Goal: Task Accomplishment & Management: Use online tool/utility

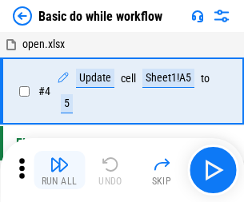
click at [59, 170] on img "button" at bounding box center [59, 164] width 19 height 19
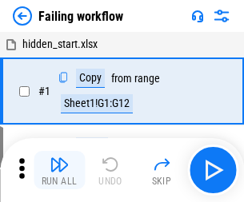
click at [59, 170] on img "button" at bounding box center [59, 164] width 19 height 19
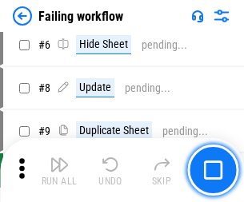
scroll to position [339, 0]
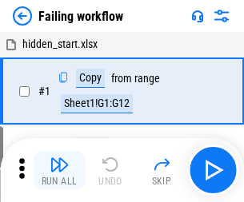
click at [59, 170] on img "button" at bounding box center [59, 164] width 19 height 19
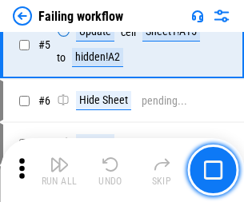
scroll to position [339, 0]
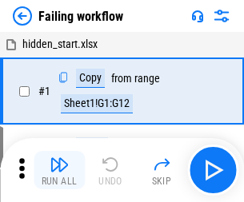
click at [59, 170] on img "button" at bounding box center [59, 164] width 19 height 19
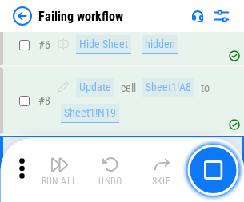
scroll to position [339, 0]
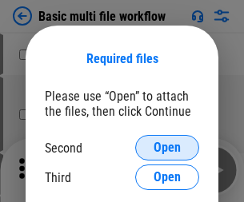
click at [167, 148] on span "Open" at bounding box center [167, 148] width 27 height 13
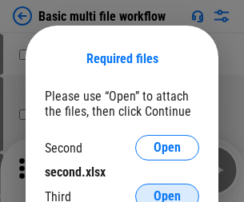
click at [167, 190] on span "Open" at bounding box center [167, 196] width 27 height 13
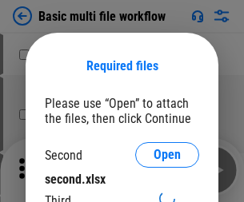
scroll to position [7, 0]
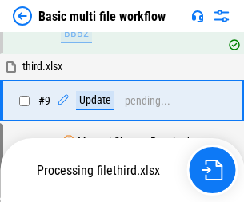
scroll to position [557, 0]
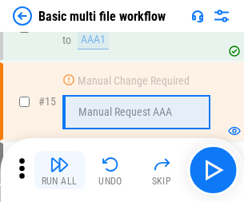
click at [59, 170] on img "button" at bounding box center [59, 164] width 19 height 19
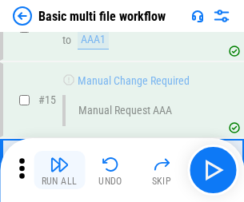
click at [59, 170] on img "button" at bounding box center [59, 164] width 19 height 19
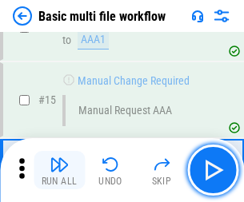
scroll to position [1064, 0]
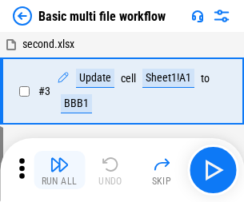
click at [59, 170] on img "button" at bounding box center [59, 164] width 19 height 19
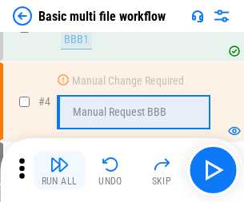
click at [59, 170] on img "button" at bounding box center [59, 164] width 19 height 19
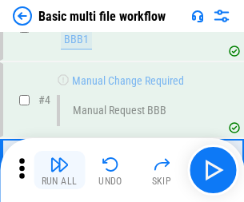
click at [59, 170] on img "button" at bounding box center [59, 164] width 19 height 19
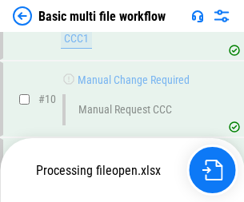
scroll to position [749, 0]
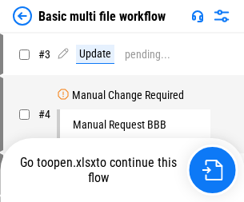
scroll to position [65, 0]
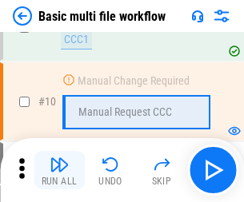
click at [59, 170] on img "button" at bounding box center [59, 164] width 19 height 19
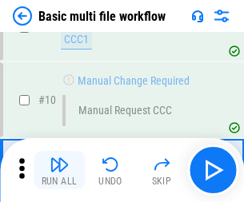
click at [59, 170] on img "button" at bounding box center [59, 164] width 19 height 19
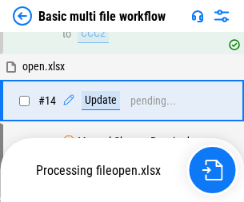
scroll to position [837, 0]
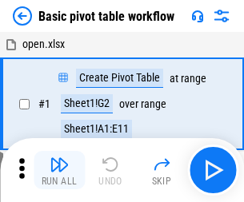
click at [59, 170] on img "button" at bounding box center [59, 164] width 19 height 19
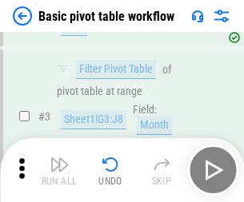
scroll to position [383, 0]
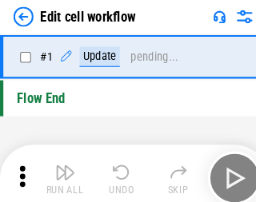
click at [59, 170] on img "button" at bounding box center [62, 164] width 19 height 19
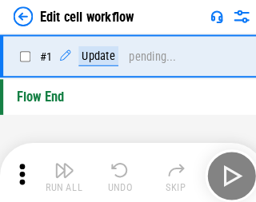
click at [59, 170] on img "button" at bounding box center [62, 164] width 19 height 19
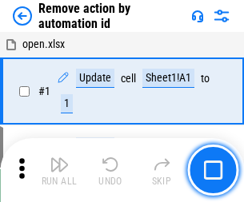
scroll to position [59, 0]
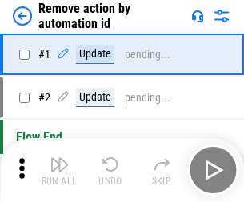
click at [59, 170] on img "button" at bounding box center [59, 164] width 19 height 19
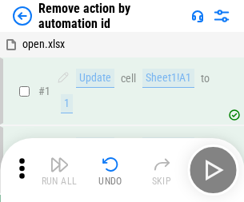
scroll to position [59, 0]
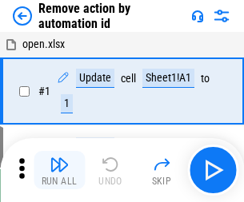
click at [59, 170] on img "button" at bounding box center [59, 164] width 19 height 19
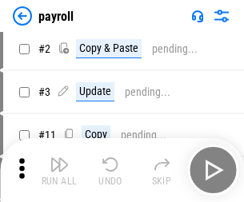
click at [59, 170] on img "button" at bounding box center [59, 164] width 19 height 19
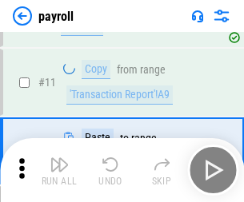
scroll to position [116, 0]
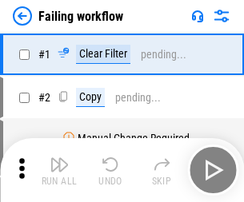
click at [59, 170] on img "button" at bounding box center [59, 164] width 19 height 19
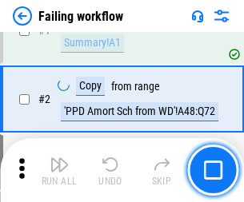
scroll to position [258, 0]
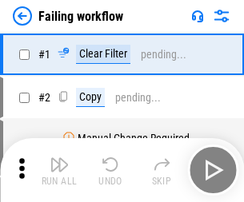
click at [59, 170] on img "button" at bounding box center [59, 164] width 19 height 19
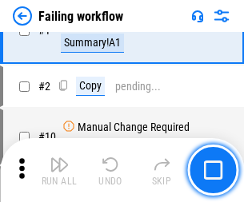
scroll to position [258, 0]
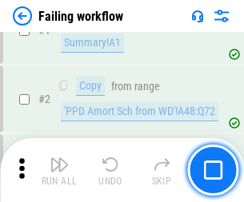
scroll to position [258, 0]
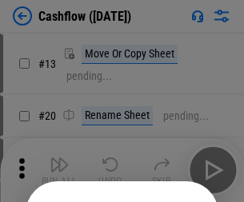
scroll to position [156, 0]
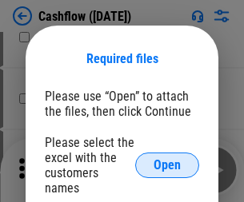
click at [167, 159] on span "Open" at bounding box center [167, 165] width 27 height 13
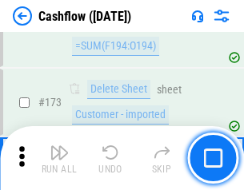
scroll to position [1693, 0]
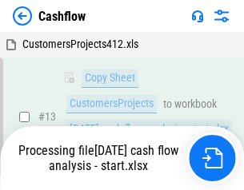
scroll to position [321, 0]
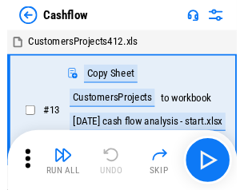
scroll to position [18, 0]
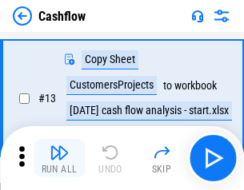
click at [59, 158] on img "button" at bounding box center [59, 152] width 19 height 19
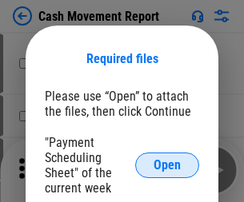
click at [167, 166] on span "Open" at bounding box center [167, 165] width 27 height 13
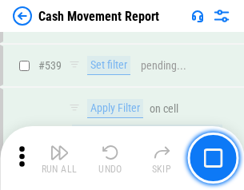
scroll to position [7098, 0]
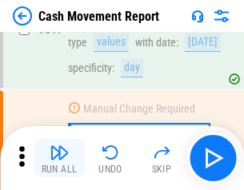
click at [59, 158] on img "button" at bounding box center [59, 152] width 19 height 19
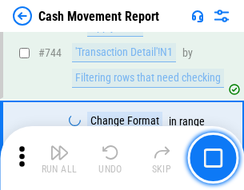
scroll to position [8518, 0]
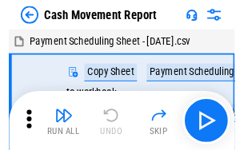
scroll to position [29, 0]
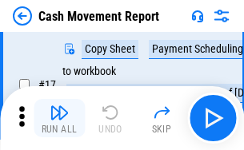
click at [59, 118] on img "button" at bounding box center [59, 112] width 19 height 19
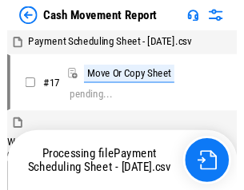
scroll to position [9, 0]
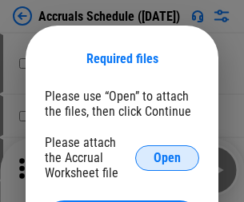
click at [167, 158] on span "Open" at bounding box center [167, 158] width 27 height 13
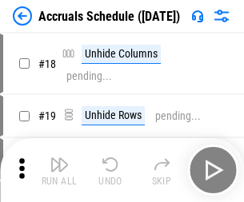
scroll to position [154, 0]
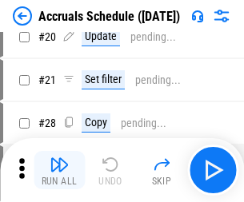
click at [59, 170] on img "button" at bounding box center [59, 164] width 19 height 19
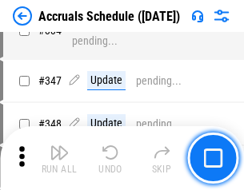
scroll to position [3308, 0]
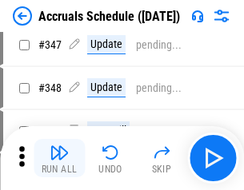
click at [59, 158] on img "button" at bounding box center [59, 152] width 19 height 19
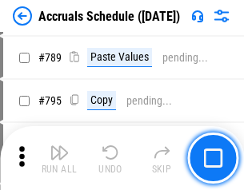
scroll to position [6718, 0]
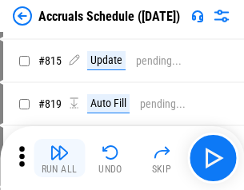
click at [59, 158] on img "button" at bounding box center [59, 152] width 19 height 19
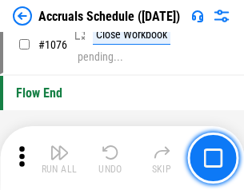
scroll to position [9579, 0]
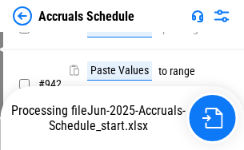
scroll to position [8624, 0]
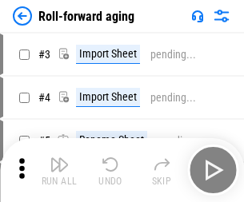
click at [59, 158] on img "button" at bounding box center [59, 164] width 19 height 19
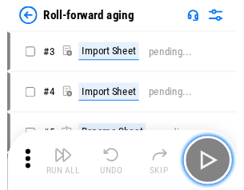
scroll to position [2, 0]
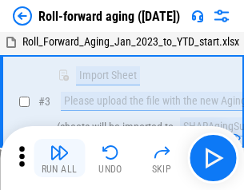
click at [59, 158] on img "button" at bounding box center [59, 152] width 19 height 19
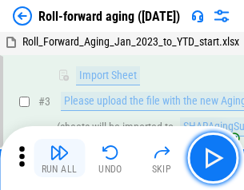
scroll to position [103, 0]
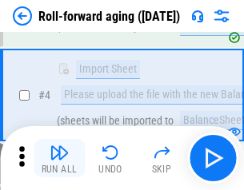
click at [59, 158] on img "button" at bounding box center [59, 152] width 19 height 19
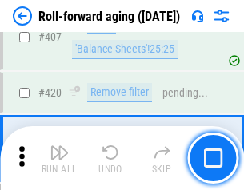
scroll to position [5546, 0]
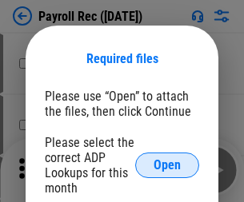
click at [167, 166] on span "Open" at bounding box center [167, 165] width 27 height 13
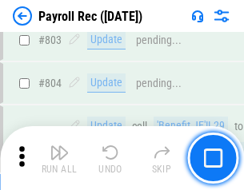
scroll to position [10161, 0]
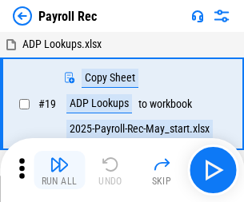
click at [59, 170] on img "button" at bounding box center [59, 164] width 19 height 19
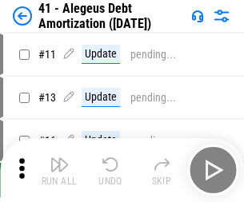
click at [59, 170] on img "button" at bounding box center [59, 164] width 19 height 19
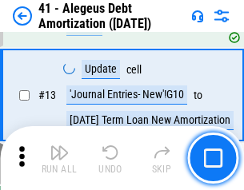
scroll to position [198, 0]
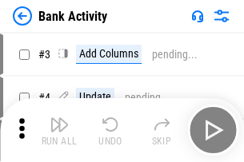
click at [59, 130] on img "button" at bounding box center [59, 124] width 19 height 19
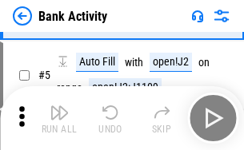
scroll to position [85, 0]
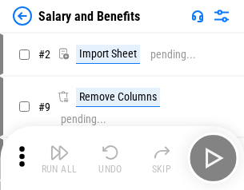
scroll to position [22, 0]
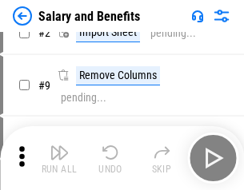
click at [59, 158] on img "button" at bounding box center [59, 152] width 19 height 19
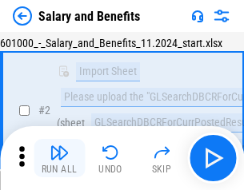
click at [59, 158] on img "button" at bounding box center [59, 152] width 19 height 19
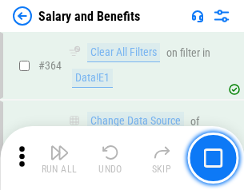
scroll to position [7532, 0]
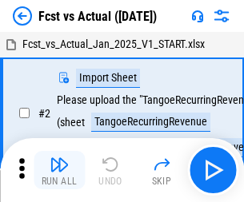
click at [59, 158] on img "button" at bounding box center [59, 164] width 19 height 19
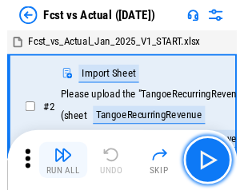
scroll to position [21, 0]
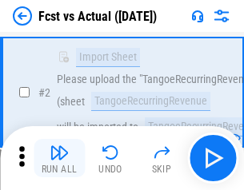
click at [59, 158] on img "button" at bounding box center [59, 152] width 19 height 19
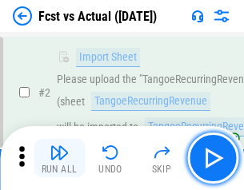
scroll to position [150, 0]
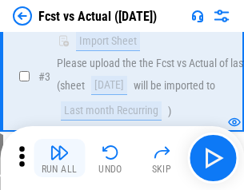
click at [59, 158] on img "button" at bounding box center [59, 152] width 19 height 19
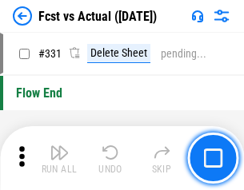
scroll to position [7656, 0]
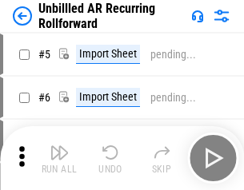
click at [59, 158] on img "button" at bounding box center [59, 152] width 19 height 19
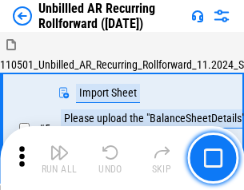
scroll to position [34, 0]
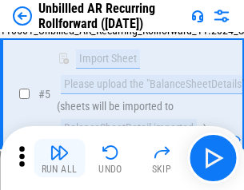
click at [59, 158] on img "button" at bounding box center [59, 152] width 19 height 19
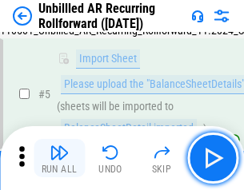
scroll to position [150, 0]
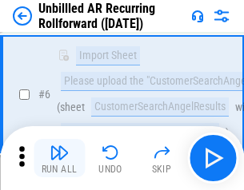
click at [59, 158] on img "button" at bounding box center [59, 152] width 19 height 19
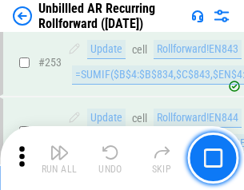
scroll to position [5433, 0]
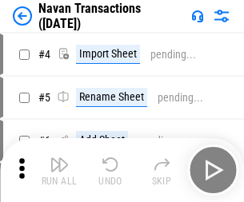
click at [59, 158] on img "button" at bounding box center [59, 164] width 19 height 19
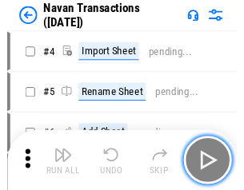
scroll to position [26, 0]
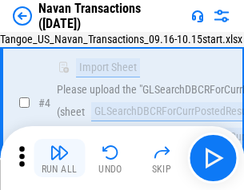
click at [59, 158] on img "button" at bounding box center [59, 152] width 19 height 19
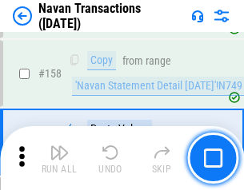
scroll to position [5185, 0]
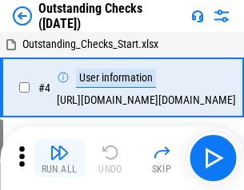
click at [59, 158] on img "button" at bounding box center [59, 152] width 19 height 19
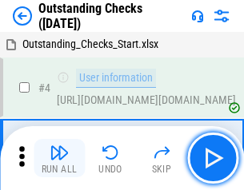
scroll to position [67, 0]
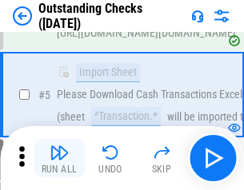
click at [59, 158] on img "button" at bounding box center [59, 152] width 19 height 19
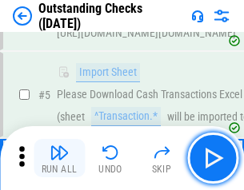
scroll to position [167, 0]
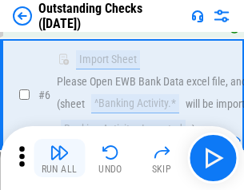
click at [59, 158] on img "button" at bounding box center [59, 152] width 19 height 19
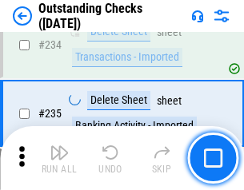
scroll to position [4857, 0]
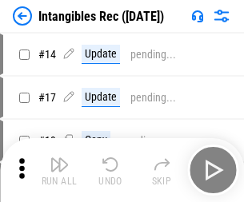
click at [59, 170] on img "button" at bounding box center [59, 164] width 19 height 19
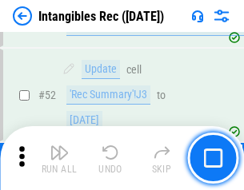
scroll to position [623, 0]
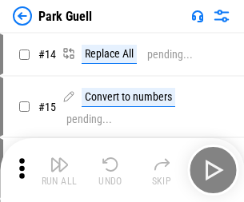
click at [59, 158] on img "button" at bounding box center [59, 164] width 19 height 19
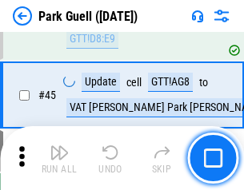
scroll to position [2000, 0]
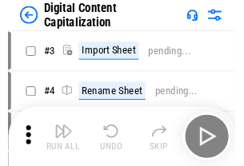
scroll to position [46, 0]
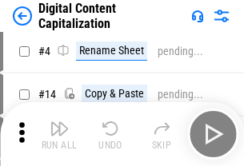
click at [59, 134] on img "button" at bounding box center [59, 128] width 19 height 19
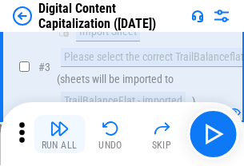
click at [59, 134] on img "button" at bounding box center [59, 128] width 19 height 19
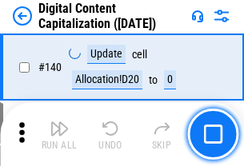
scroll to position [1696, 0]
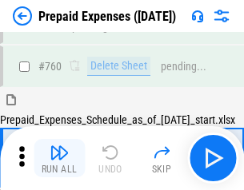
click at [59, 158] on img "button" at bounding box center [59, 152] width 19 height 19
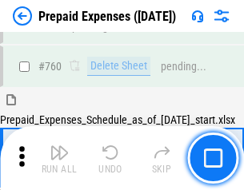
scroll to position [4433, 0]
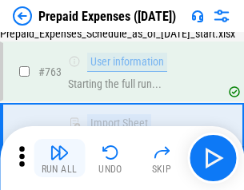
click at [59, 158] on img "button" at bounding box center [59, 152] width 19 height 19
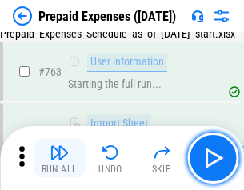
scroll to position [4527, 0]
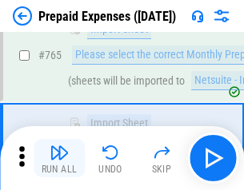
click at [59, 158] on img "button" at bounding box center [59, 152] width 19 height 19
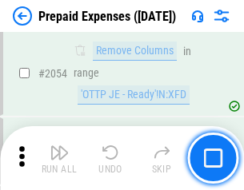
scroll to position [16718, 0]
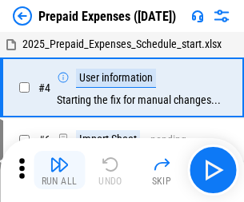
click at [59, 170] on img "button" at bounding box center [59, 164] width 19 height 19
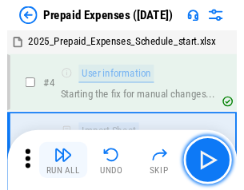
scroll to position [70, 0]
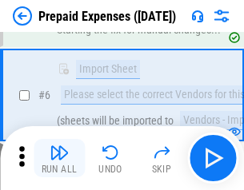
click at [59, 158] on img "button" at bounding box center [59, 152] width 19 height 19
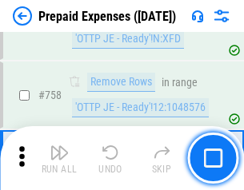
scroll to position [5699, 0]
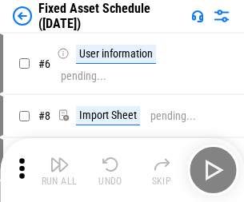
click at [59, 170] on img "button" at bounding box center [59, 164] width 19 height 19
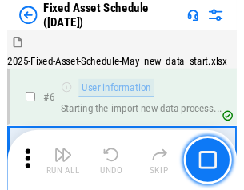
scroll to position [86, 0]
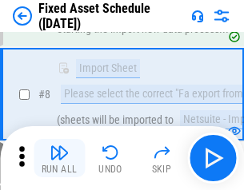
click at [59, 158] on img "button" at bounding box center [59, 152] width 19 height 19
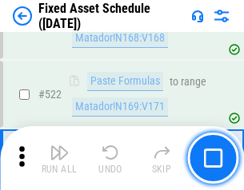
scroll to position [5559, 0]
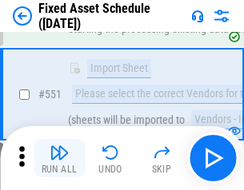
click at [59, 158] on img "button" at bounding box center [59, 152] width 19 height 19
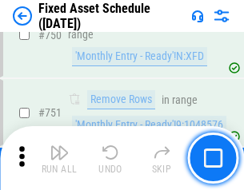
scroll to position [7797, 0]
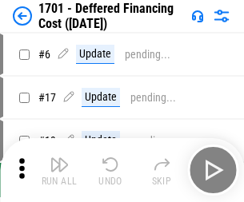
click at [59, 170] on img "button" at bounding box center [59, 164] width 19 height 19
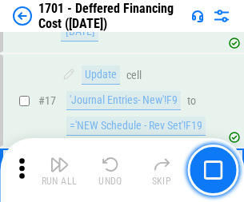
scroll to position [192, 0]
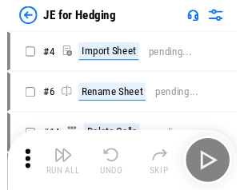
scroll to position [2, 0]
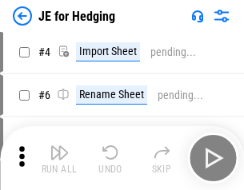
click at [59, 158] on img "button" at bounding box center [59, 152] width 19 height 19
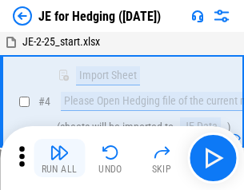
click at [59, 158] on img "button" at bounding box center [59, 152] width 19 height 19
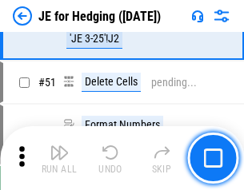
scroll to position [1036, 0]
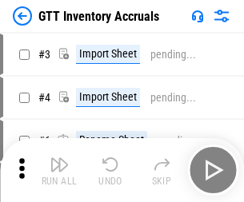
click at [59, 158] on img "button" at bounding box center [59, 164] width 19 height 19
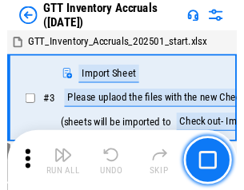
scroll to position [2, 0]
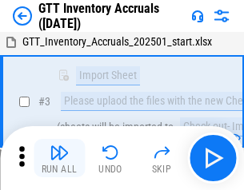
click at [59, 158] on img "button" at bounding box center [59, 152] width 19 height 19
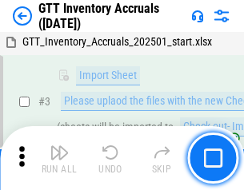
scroll to position [103, 0]
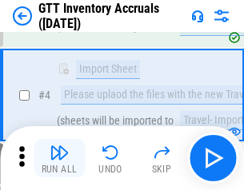
click at [59, 158] on img "button" at bounding box center [59, 152] width 19 height 19
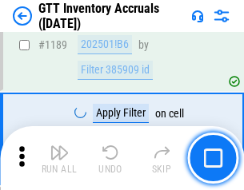
scroll to position [13060, 0]
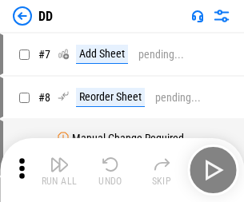
click at [59, 170] on img "button" at bounding box center [59, 164] width 19 height 19
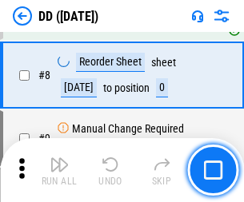
scroll to position [154, 0]
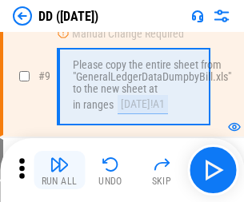
click at [59, 170] on img "button" at bounding box center [59, 164] width 19 height 19
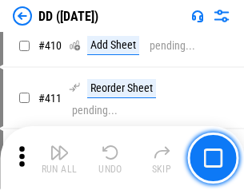
scroll to position [7156, 0]
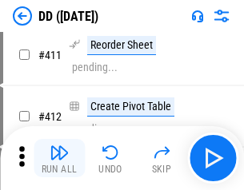
click at [59, 158] on img "button" at bounding box center [59, 152] width 19 height 19
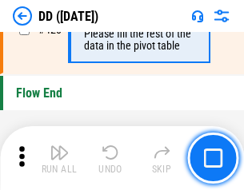
scroll to position [7655, 0]
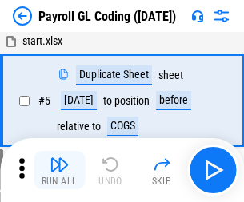
click at [59, 170] on img "button" at bounding box center [59, 164] width 19 height 19
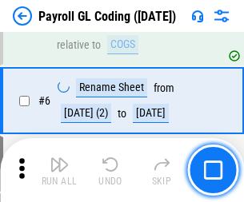
scroll to position [192, 0]
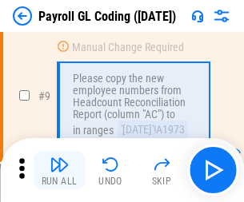
click at [59, 170] on img "button" at bounding box center [59, 164] width 19 height 19
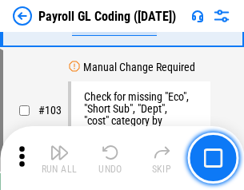
scroll to position [3752, 0]
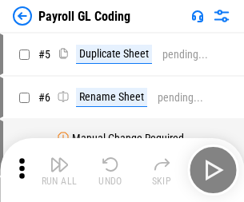
click at [59, 170] on img "button" at bounding box center [59, 164] width 19 height 19
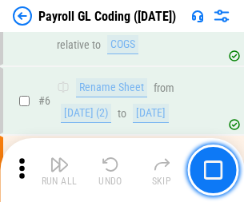
scroll to position [192, 0]
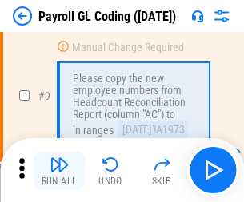
click at [59, 170] on img "button" at bounding box center [59, 164] width 19 height 19
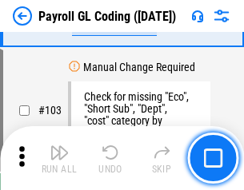
scroll to position [3752, 0]
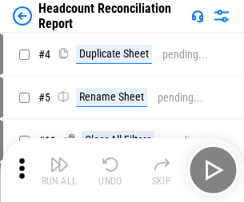
click at [59, 170] on img "button" at bounding box center [59, 164] width 19 height 19
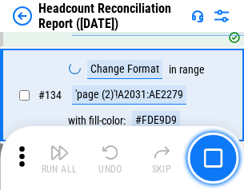
scroll to position [1923, 0]
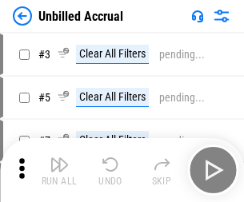
click at [59, 170] on img "button" at bounding box center [59, 164] width 19 height 19
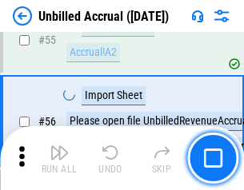
scroll to position [1670, 0]
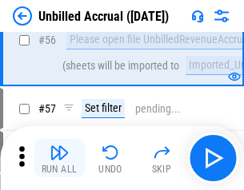
click at [59, 158] on img "button" at bounding box center [59, 152] width 19 height 19
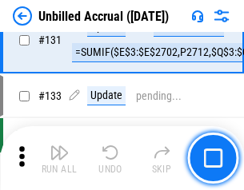
scroll to position [4764, 0]
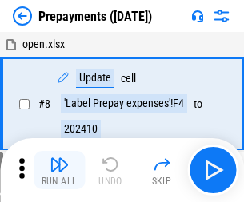
click at [59, 170] on img "button" at bounding box center [59, 164] width 19 height 19
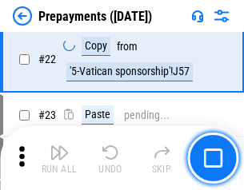
scroll to position [1205, 0]
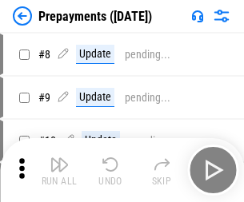
click at [59, 170] on img "button" at bounding box center [59, 164] width 19 height 19
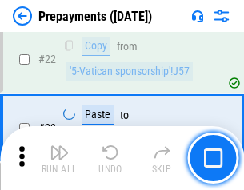
scroll to position [1205, 0]
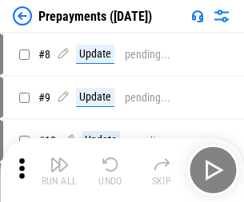
click at [59, 170] on img "button" at bounding box center [59, 164] width 19 height 19
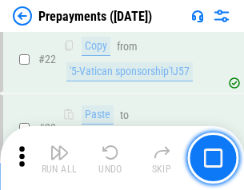
scroll to position [1205, 0]
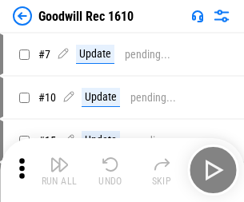
click at [59, 170] on img "button" at bounding box center [59, 164] width 19 height 19
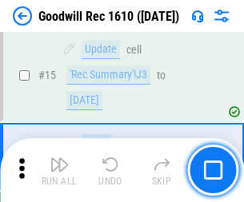
scroll to position [274, 0]
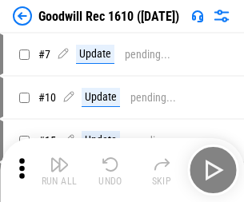
click at [59, 170] on img "button" at bounding box center [59, 164] width 19 height 19
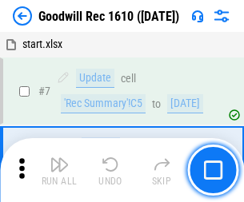
scroll to position [274, 0]
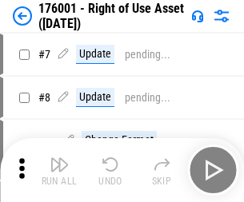
click at [59, 170] on img "button" at bounding box center [59, 164] width 19 height 19
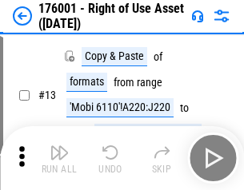
scroll to position [103, 0]
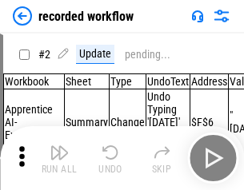
click at [59, 158] on img "button" at bounding box center [59, 152] width 19 height 19
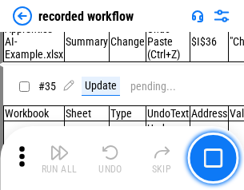
scroll to position [4999, 0]
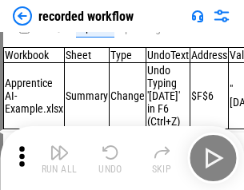
click at [59, 158] on img "button" at bounding box center [59, 152] width 19 height 19
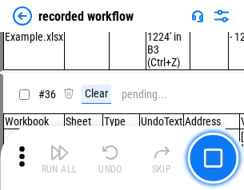
scroll to position [4999, 0]
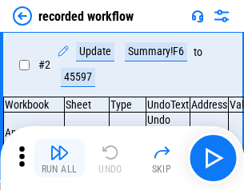
click at [59, 158] on img "button" at bounding box center [59, 152] width 19 height 19
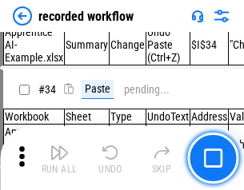
scroll to position [4999, 0]
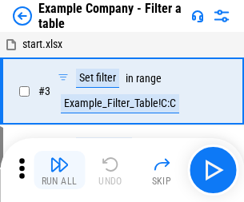
click at [59, 170] on img "button" at bounding box center [59, 164] width 19 height 19
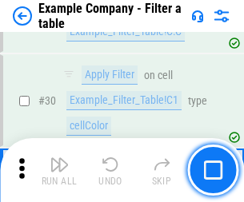
scroll to position [1463, 0]
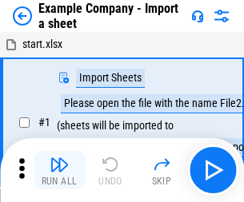
click at [59, 158] on img "button" at bounding box center [59, 164] width 19 height 19
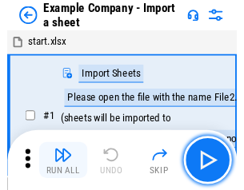
scroll to position [25, 0]
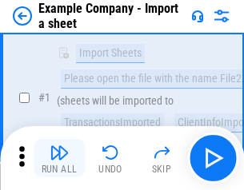
click at [59, 158] on img "button" at bounding box center [59, 152] width 19 height 19
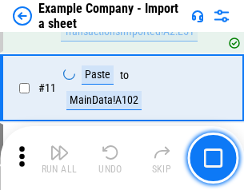
scroll to position [353, 0]
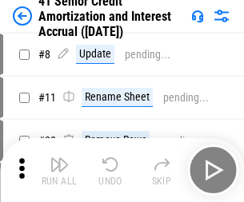
click at [59, 158] on img "button" at bounding box center [59, 164] width 19 height 19
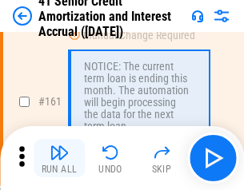
click at [59, 158] on img "button" at bounding box center [59, 152] width 19 height 19
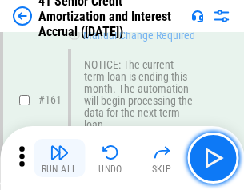
scroll to position [1711, 0]
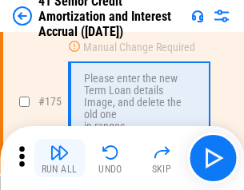
click at [59, 158] on img "button" at bounding box center [59, 152] width 19 height 19
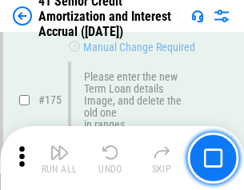
scroll to position [1873, 0]
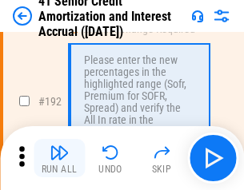
click at [59, 158] on img "button" at bounding box center [59, 152] width 19 height 19
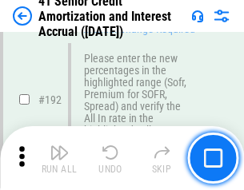
scroll to position [2041, 0]
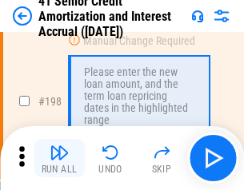
click at [59, 158] on img "button" at bounding box center [59, 152] width 19 height 19
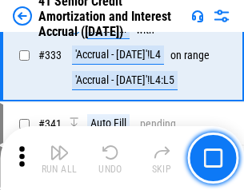
scroll to position [4086, 0]
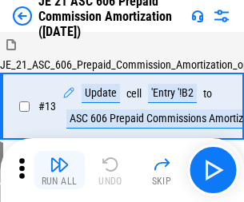
click at [59, 158] on img "button" at bounding box center [59, 164] width 19 height 19
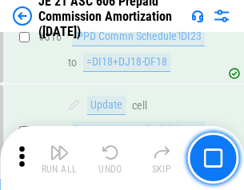
scroll to position [2986, 0]
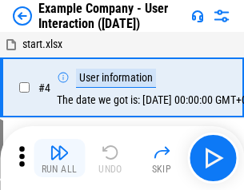
click at [59, 158] on img "button" at bounding box center [59, 152] width 19 height 19
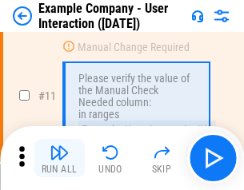
click at [59, 158] on img "button" at bounding box center [59, 152] width 19 height 19
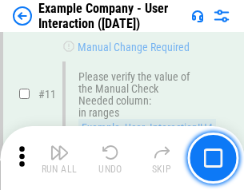
scroll to position [346, 0]
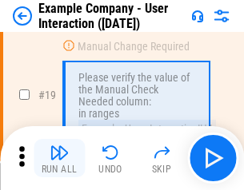
click at [59, 158] on img "button" at bounding box center [59, 152] width 19 height 19
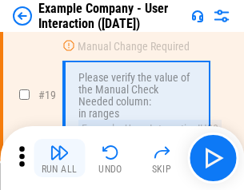
click at [59, 158] on img "button" at bounding box center [59, 152] width 19 height 19
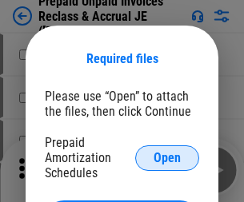
click at [167, 158] on span "Open" at bounding box center [167, 158] width 27 height 13
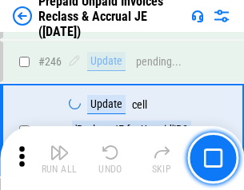
scroll to position [2159, 0]
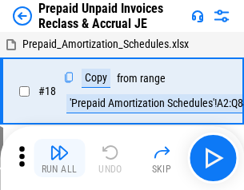
click at [59, 158] on img "button" at bounding box center [59, 152] width 19 height 19
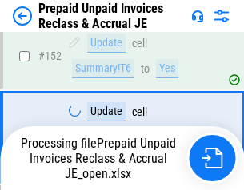
scroll to position [1392, 0]
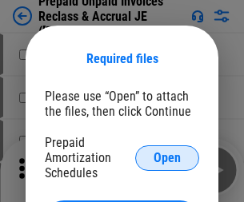
click at [167, 158] on span "Open" at bounding box center [167, 158] width 27 height 13
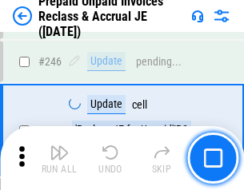
scroll to position [2159, 0]
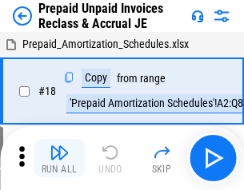
click at [59, 158] on img "button" at bounding box center [59, 152] width 19 height 19
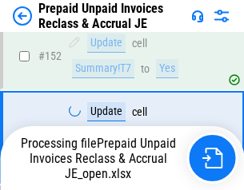
scroll to position [2078, 0]
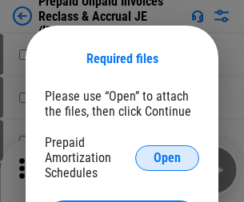
click at [167, 158] on span "Open" at bounding box center [167, 158] width 27 height 13
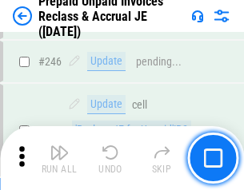
scroll to position [2159, 0]
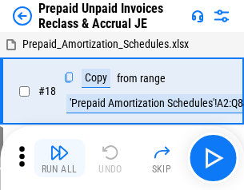
click at [59, 158] on img "button" at bounding box center [59, 152] width 19 height 19
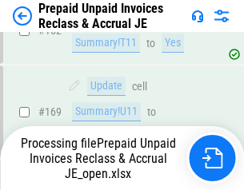
scroll to position [2159, 0]
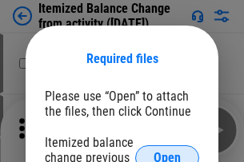
click at [167, 152] on span "Open" at bounding box center [167, 158] width 27 height 13
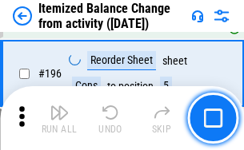
scroll to position [3078, 0]
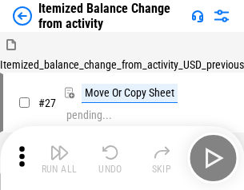
scroll to position [25, 0]
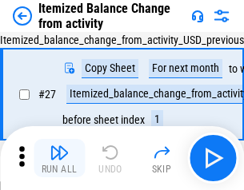
click at [59, 158] on img "button" at bounding box center [59, 152] width 19 height 19
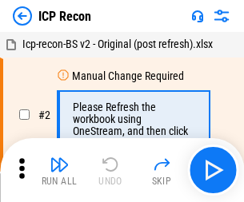
scroll to position [7, 0]
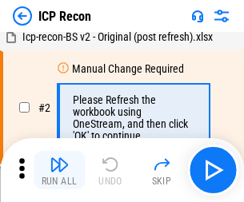
click at [59, 170] on img "button" at bounding box center [59, 164] width 19 height 19
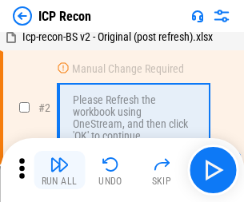
click at [59, 170] on img "button" at bounding box center [59, 164] width 19 height 19
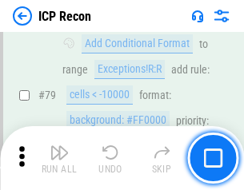
scroll to position [1567, 0]
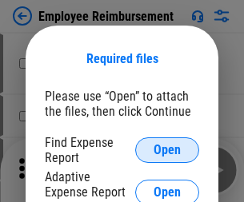
click at [167, 150] on span "Open" at bounding box center [167, 150] width 27 height 13
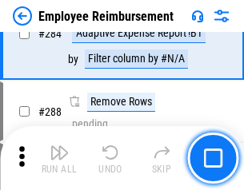
scroll to position [4347, 0]
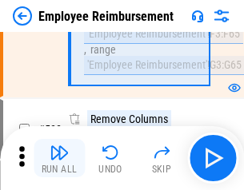
click at [59, 158] on img "button" at bounding box center [59, 152] width 19 height 19
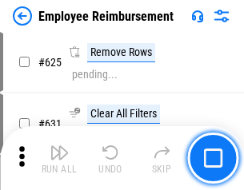
scroll to position [9576, 0]
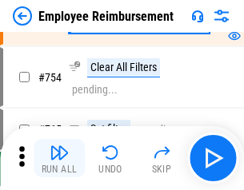
click at [59, 158] on img "button" at bounding box center [59, 152] width 19 height 19
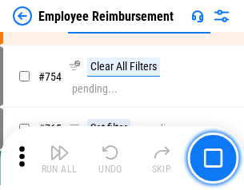
click at [59, 158] on img "button" at bounding box center [59, 152] width 19 height 19
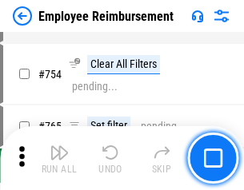
scroll to position [11221, 0]
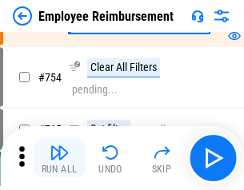
click at [59, 158] on img "button" at bounding box center [59, 152] width 19 height 19
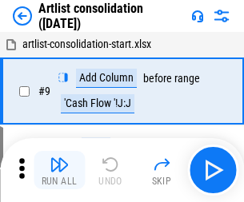
click at [59, 170] on img "button" at bounding box center [59, 164] width 19 height 19
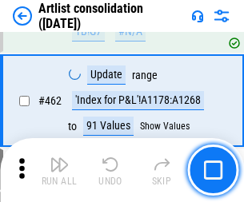
scroll to position [6827, 0]
